Goal: Task Accomplishment & Management: Manage account settings

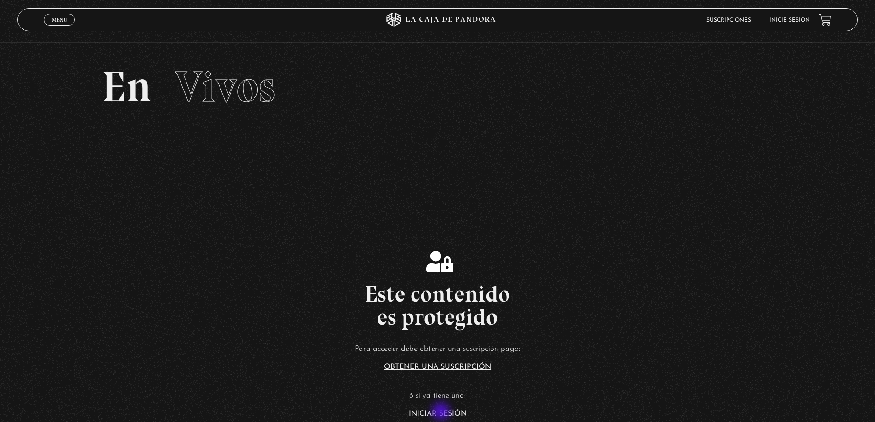
click at [442, 413] on link "Iniciar Sesión" at bounding box center [438, 413] width 58 height 7
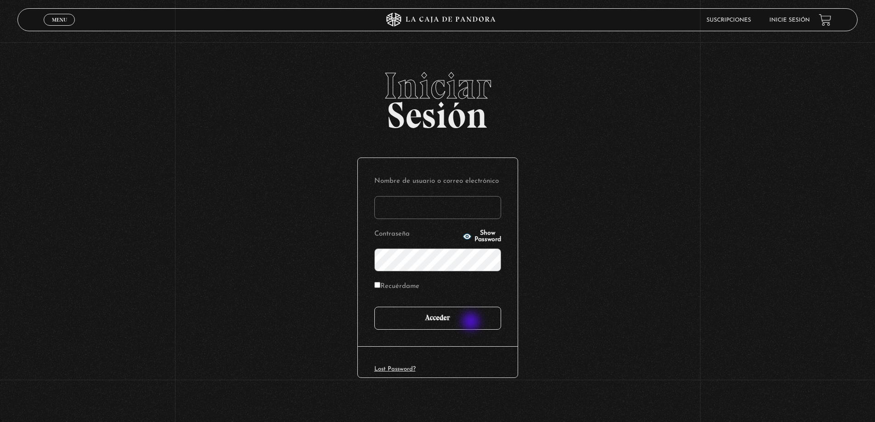
type input "[PERSON_NAME]"
click at [472, 323] on input "Acceder" at bounding box center [437, 318] width 127 height 23
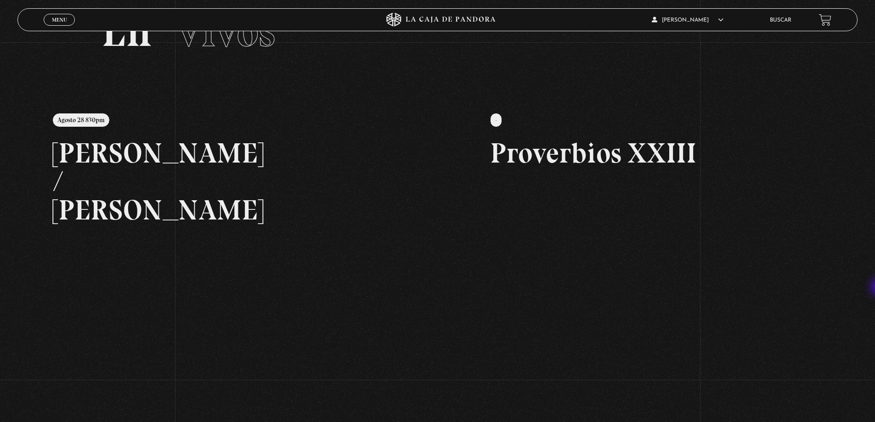
scroll to position [138, 0]
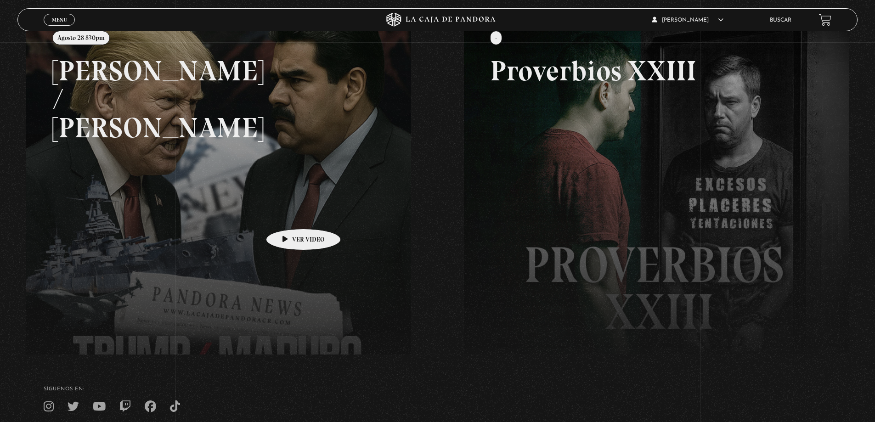
click at [270, 210] on link at bounding box center [463, 228] width 875 height 422
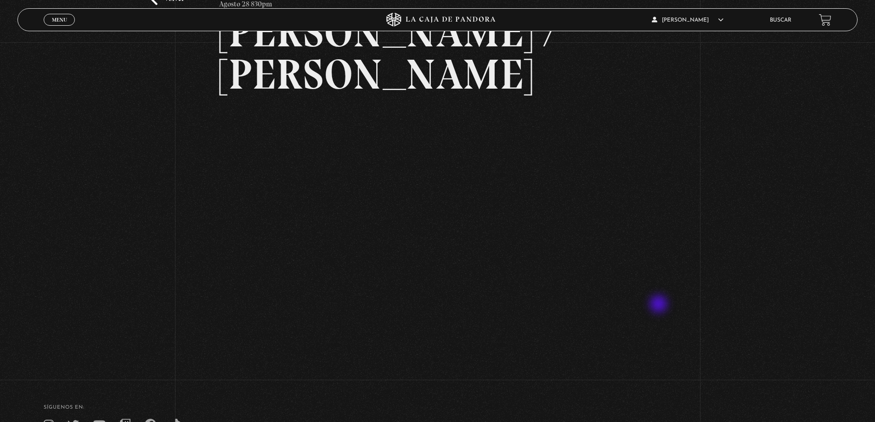
scroll to position [84, 0]
